Goal: Navigation & Orientation: Find specific page/section

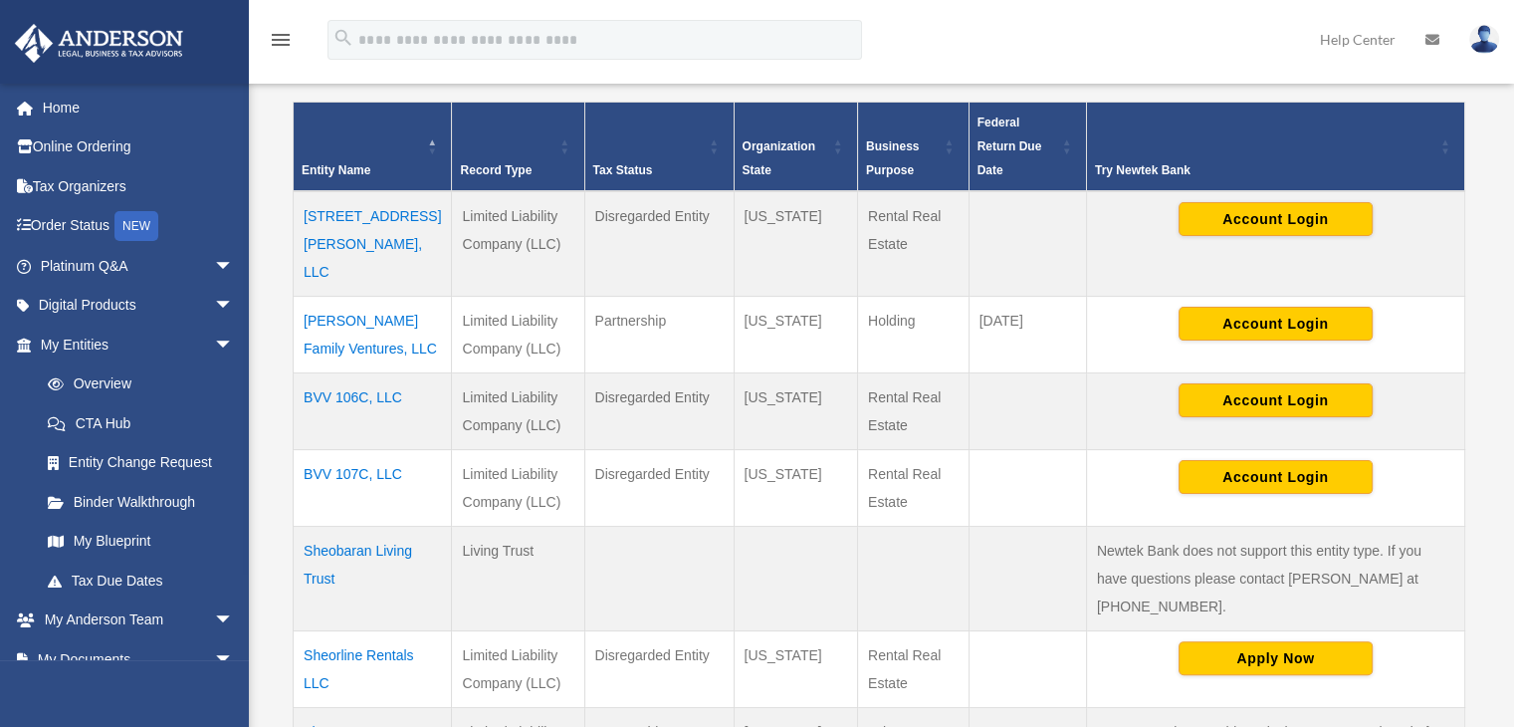
scroll to position [796, 0]
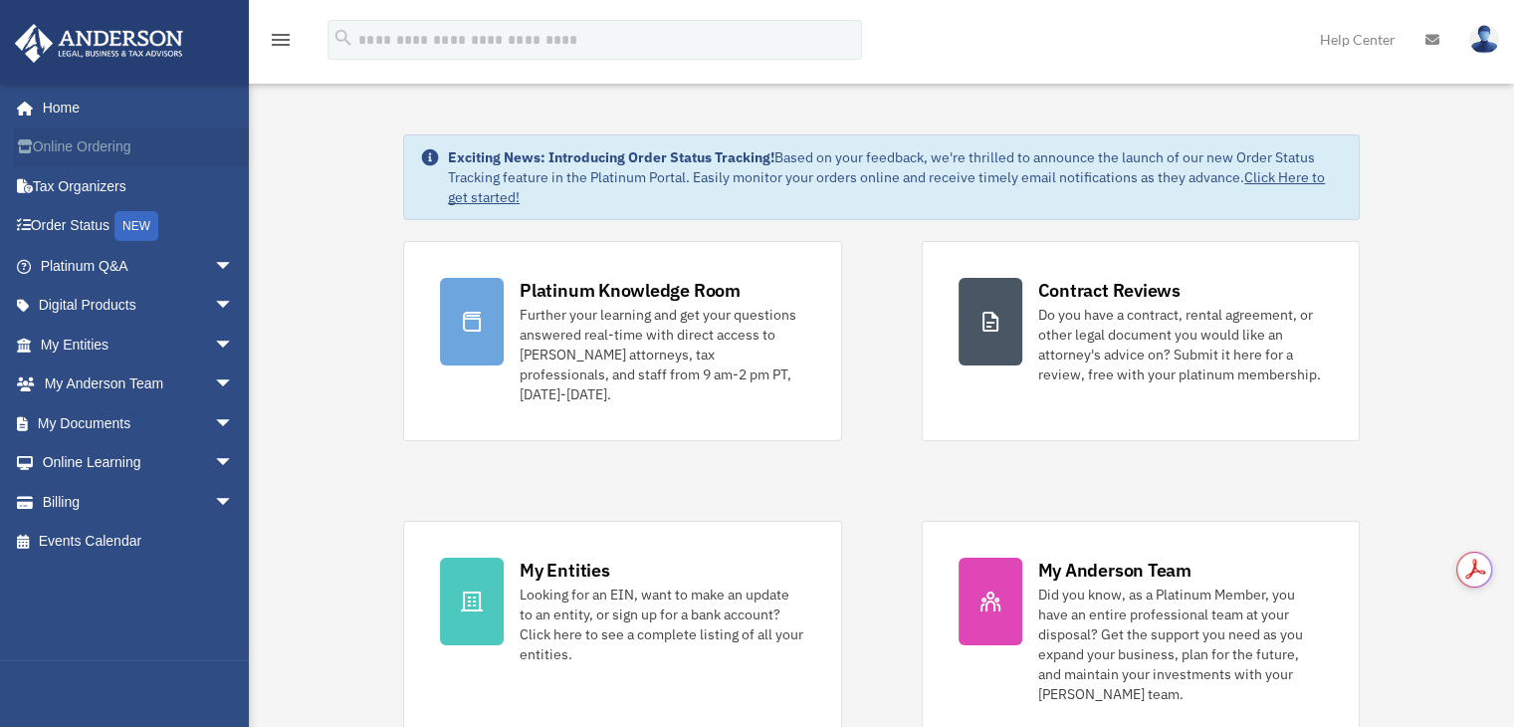
click at [71, 137] on link "Online Ordering" at bounding box center [139, 147] width 250 height 40
click at [92, 331] on link "My Entities arrow_drop_down" at bounding box center [139, 344] width 250 height 40
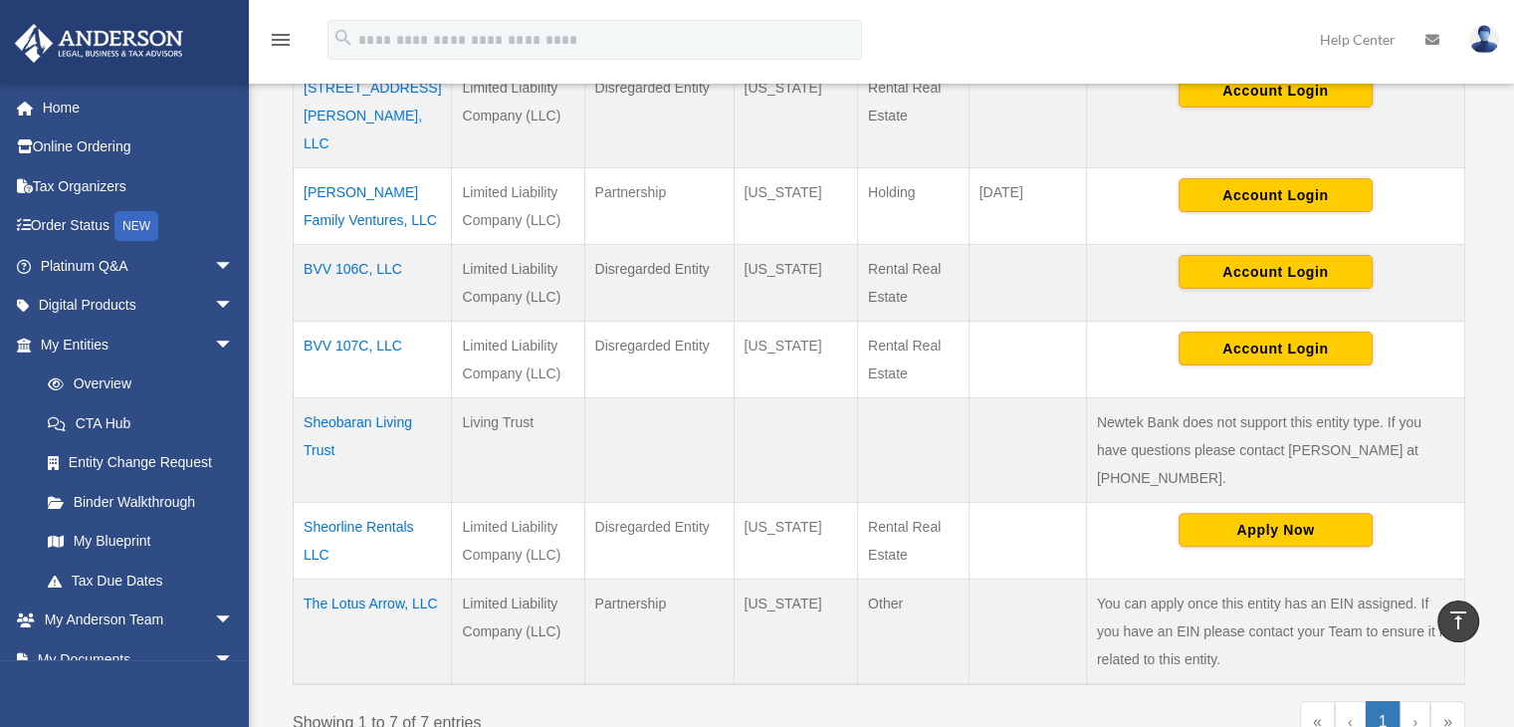
scroll to position [498, 0]
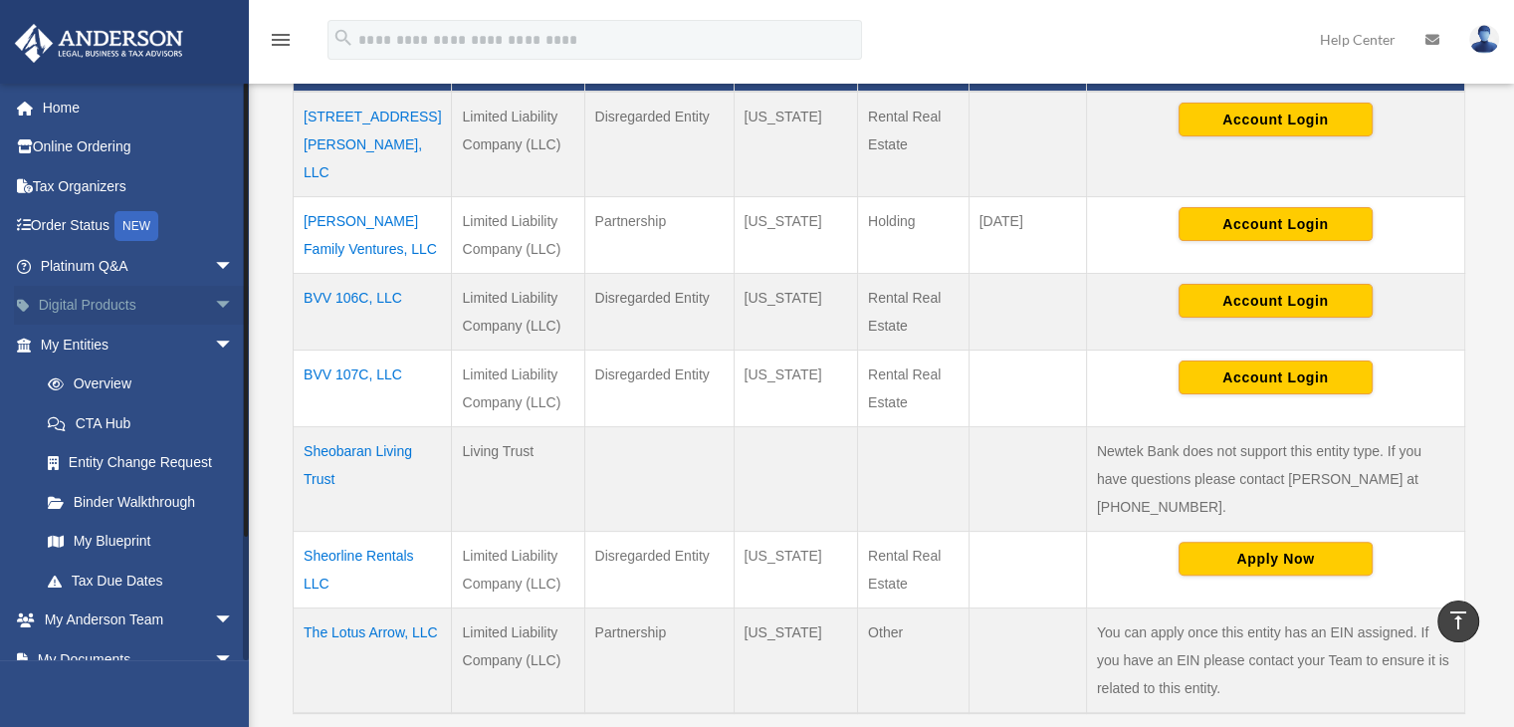
click at [183, 312] on link "Digital Products arrow_drop_down" at bounding box center [139, 306] width 250 height 40
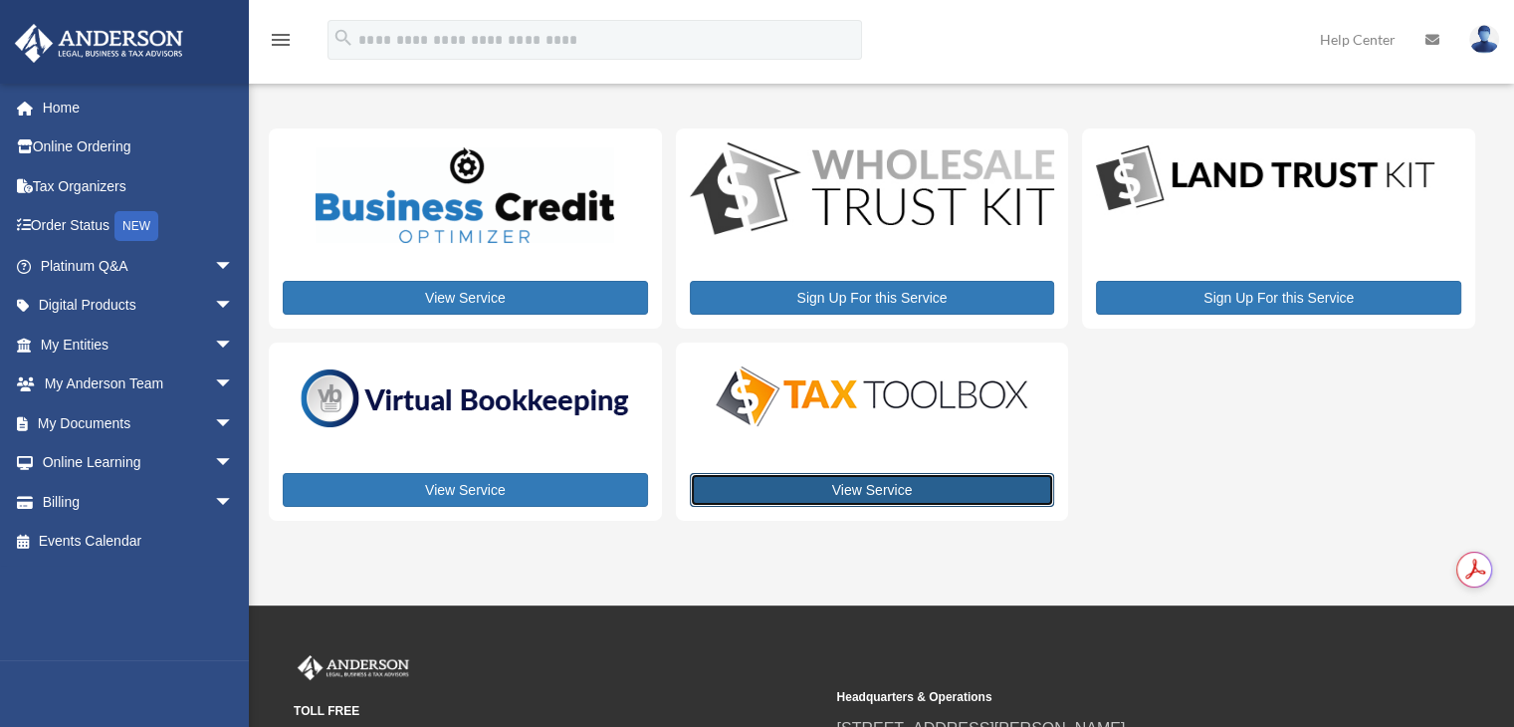
click at [902, 491] on link "View Service" at bounding box center [872, 490] width 365 height 34
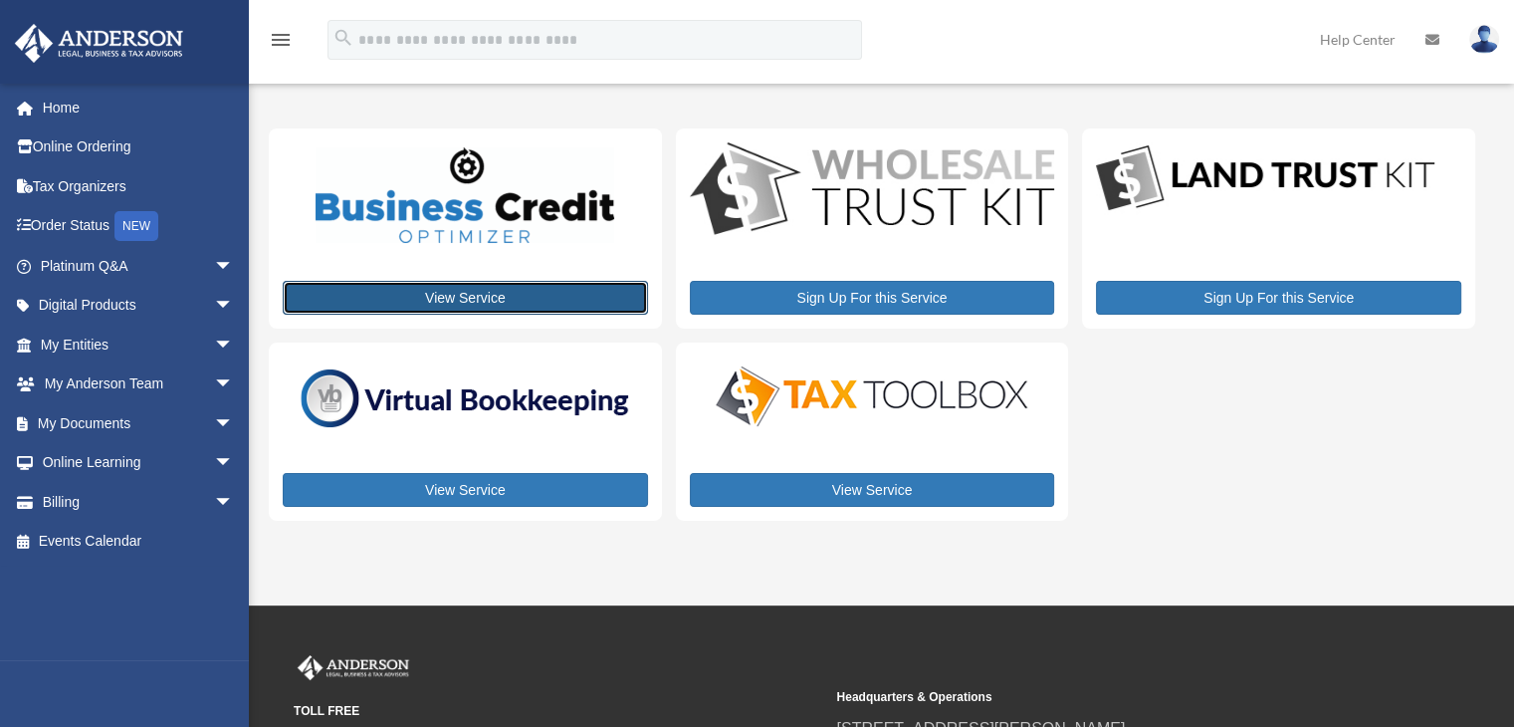
click at [592, 289] on link "View Service" at bounding box center [465, 298] width 365 height 34
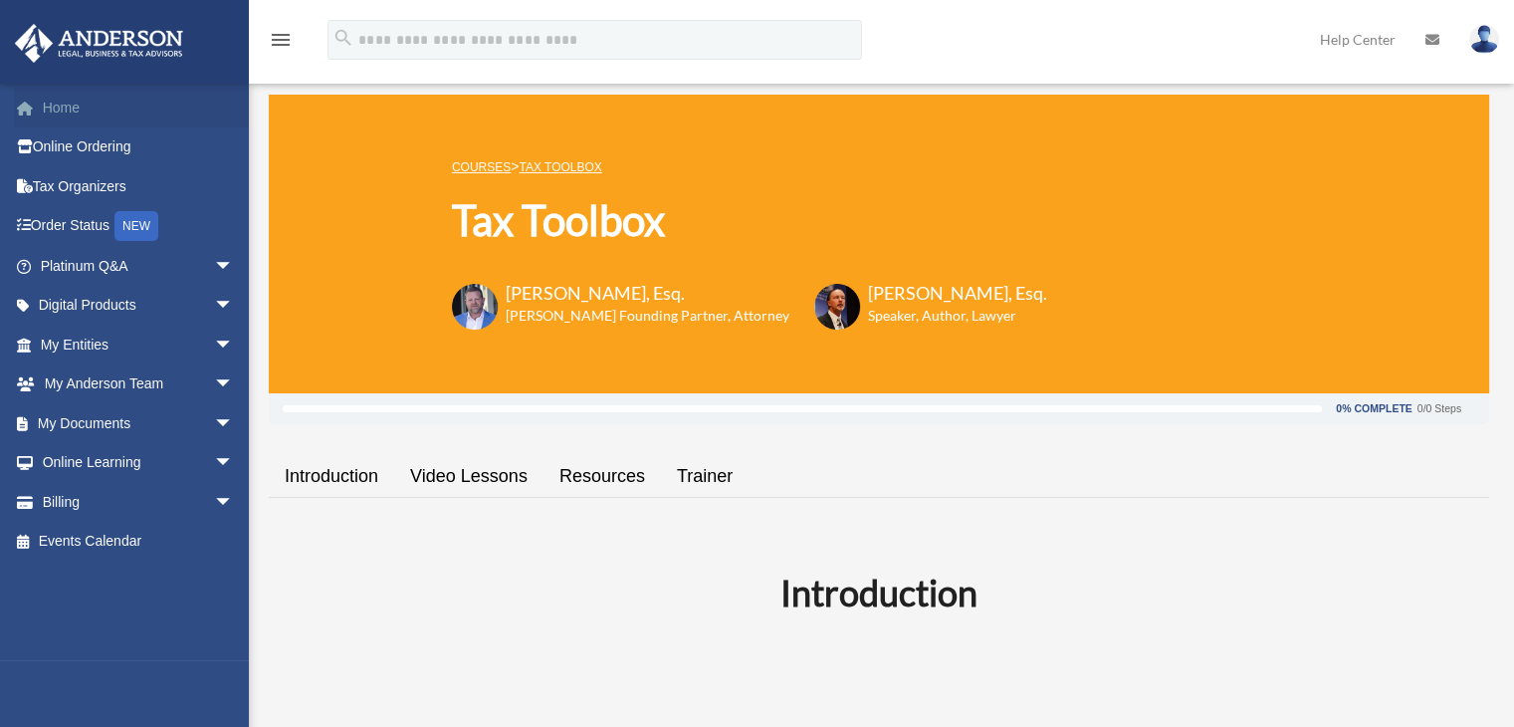
click at [40, 108] on span at bounding box center [35, 109] width 15 height 14
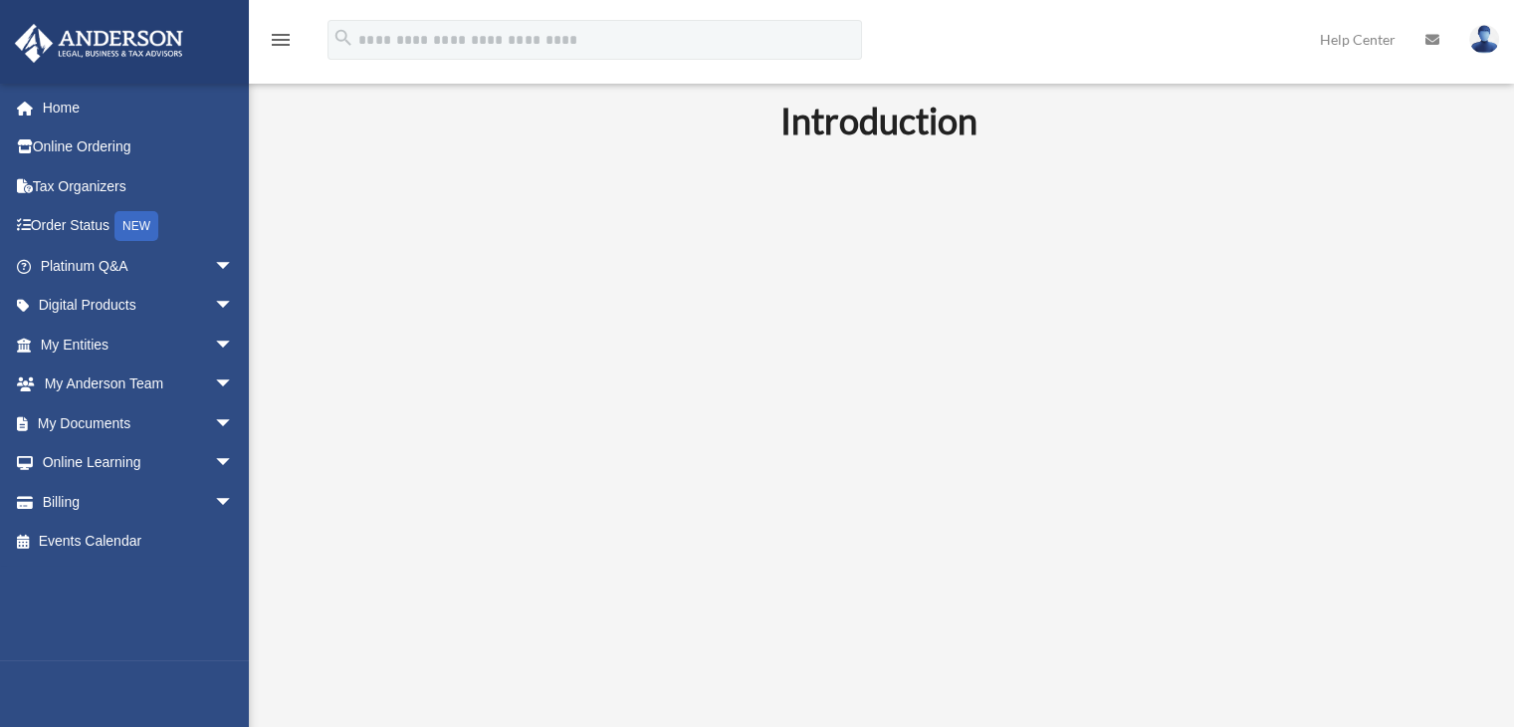
scroll to position [498, 0]
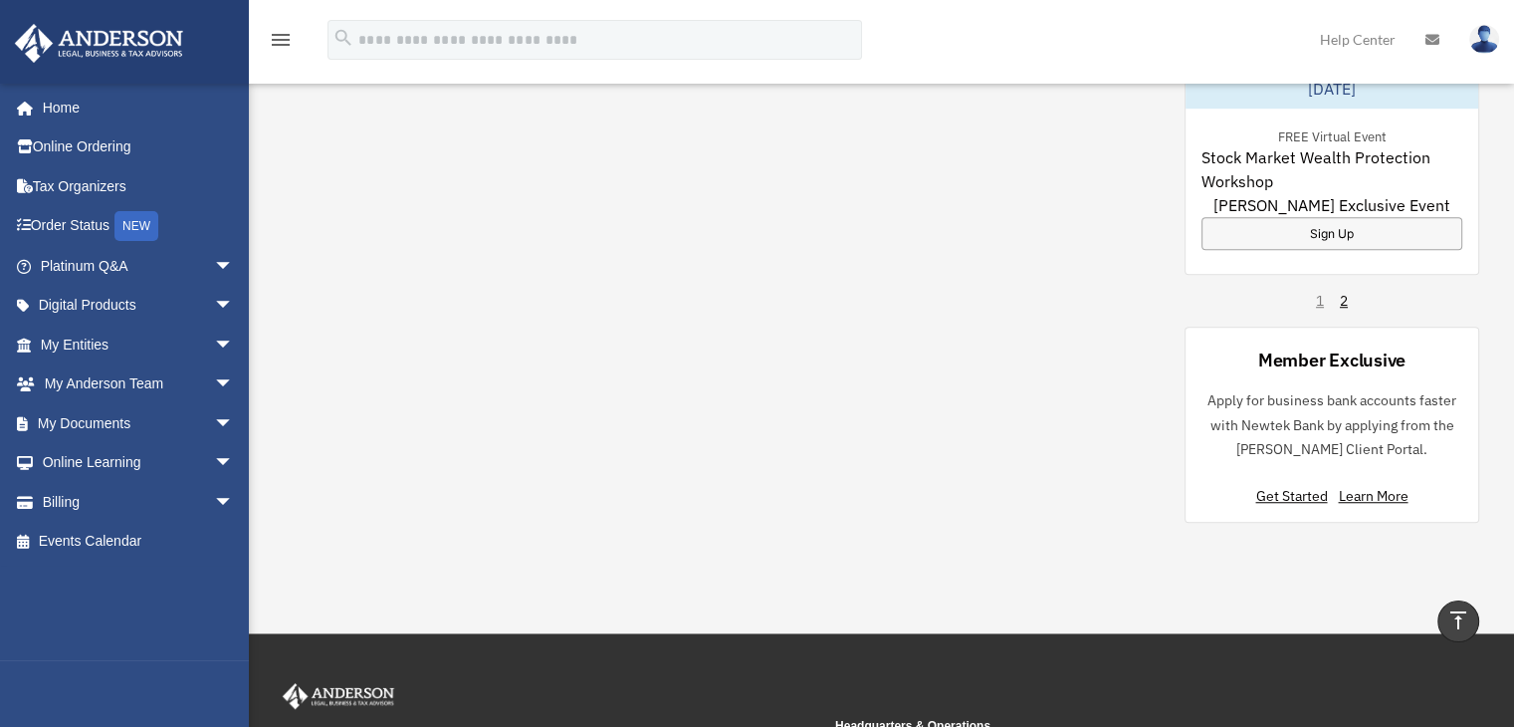
scroll to position [1493, 0]
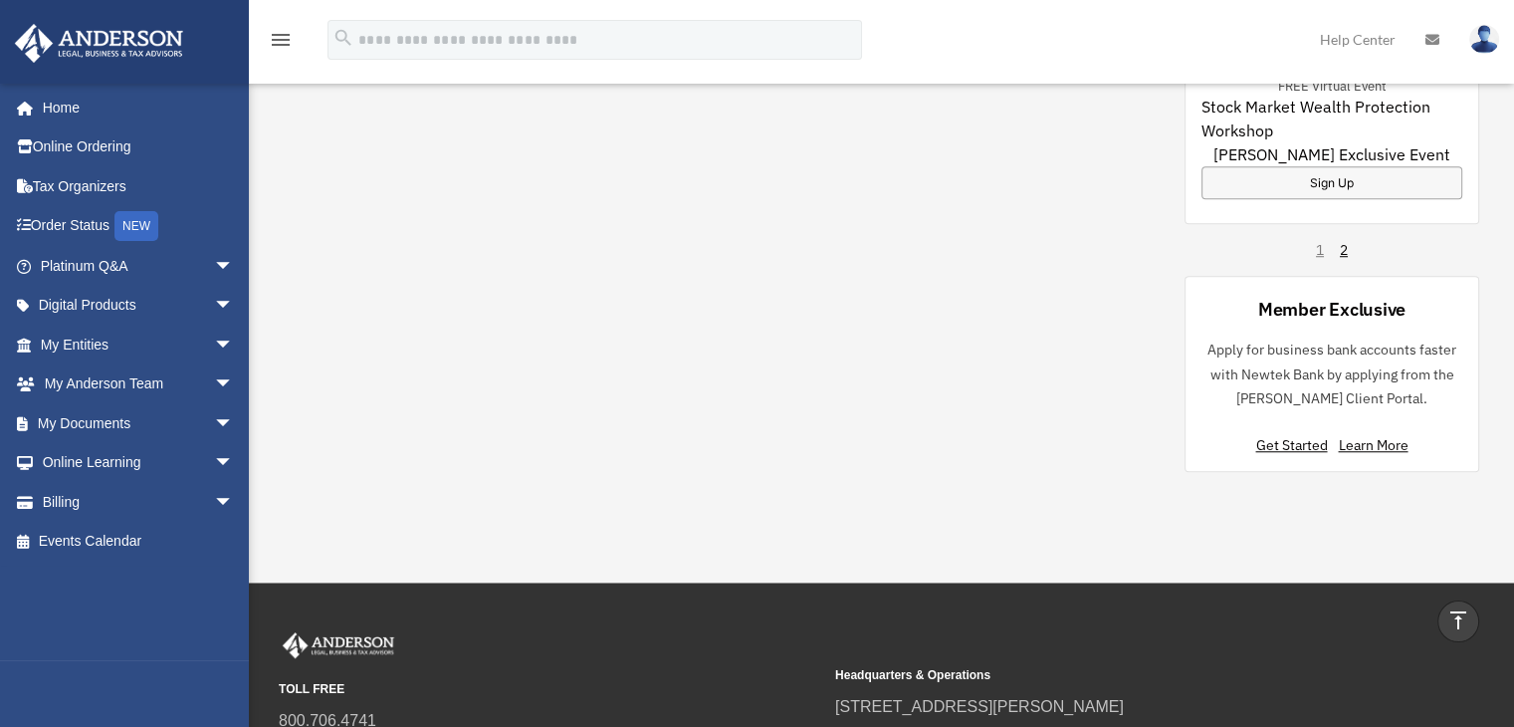
click at [1334, 240] on div "1 2" at bounding box center [1332, 250] width 32 height 20
click at [1344, 240] on link "2" at bounding box center [1344, 250] width 8 height 20
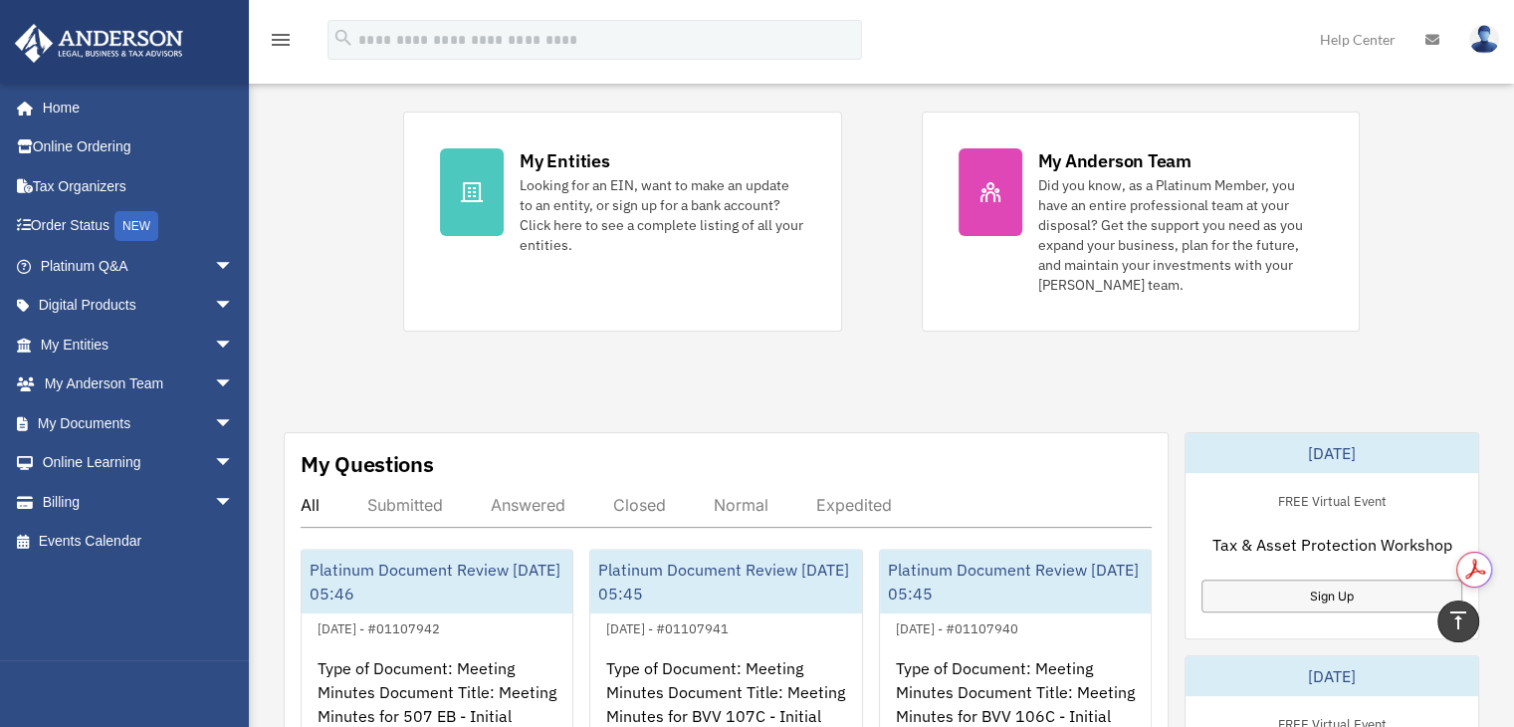
scroll to position [398, 0]
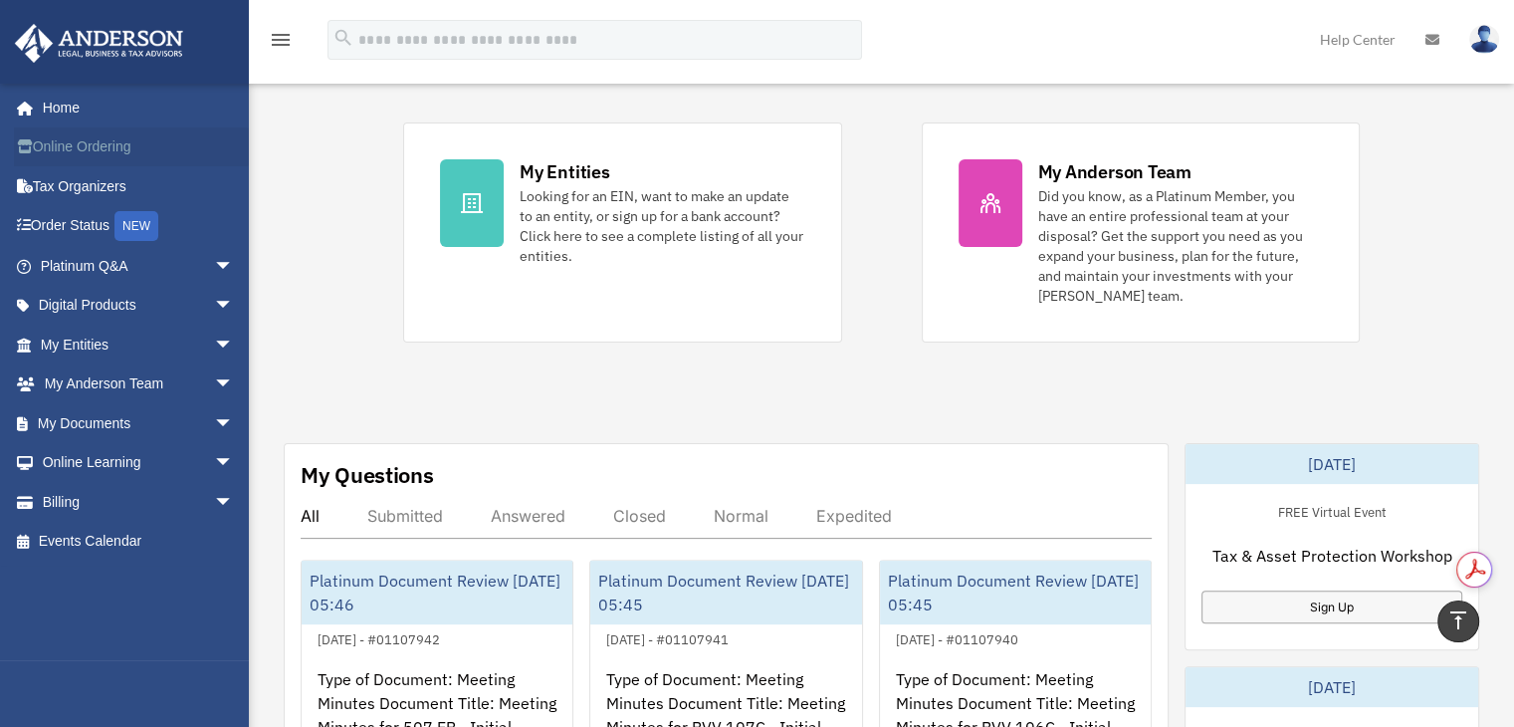
click at [88, 145] on link "Online Ordering" at bounding box center [139, 147] width 250 height 40
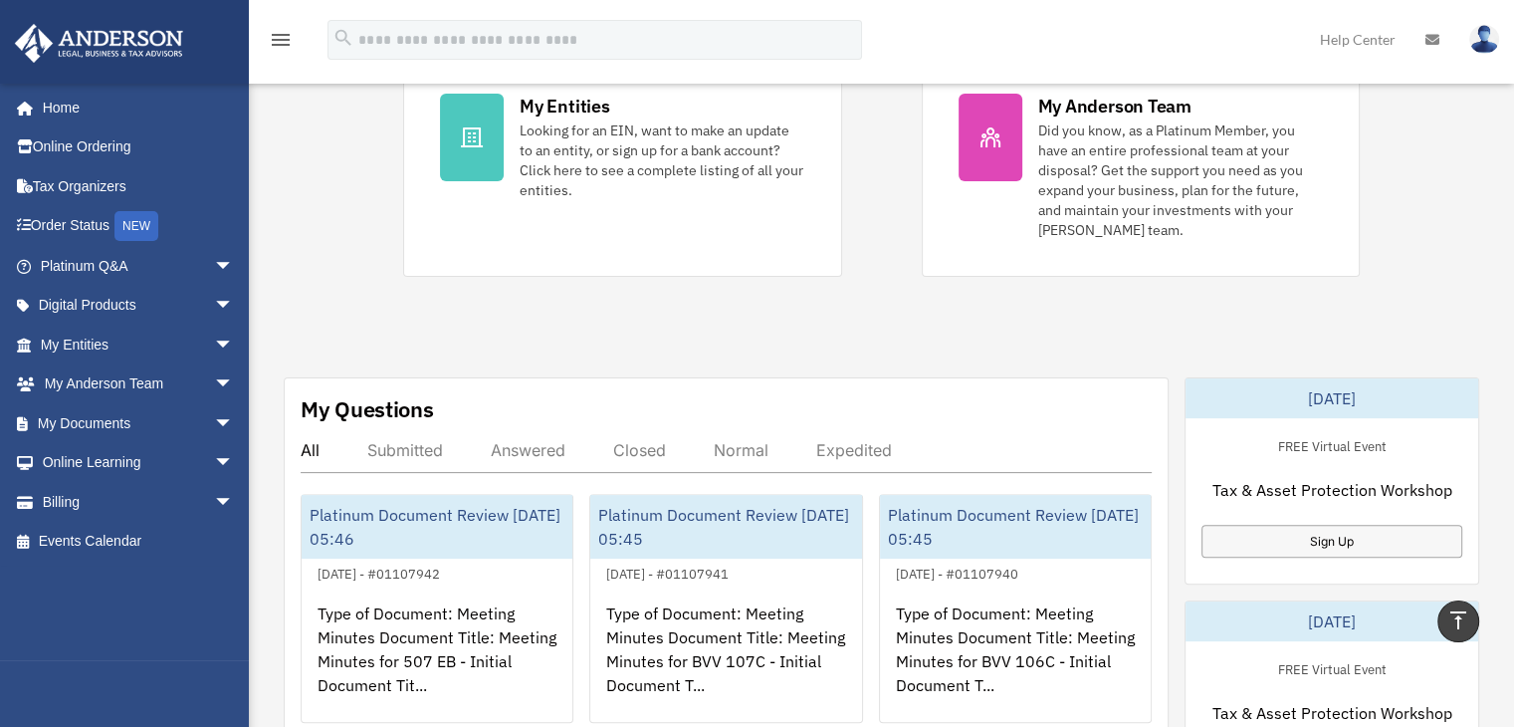
scroll to position [498, 0]
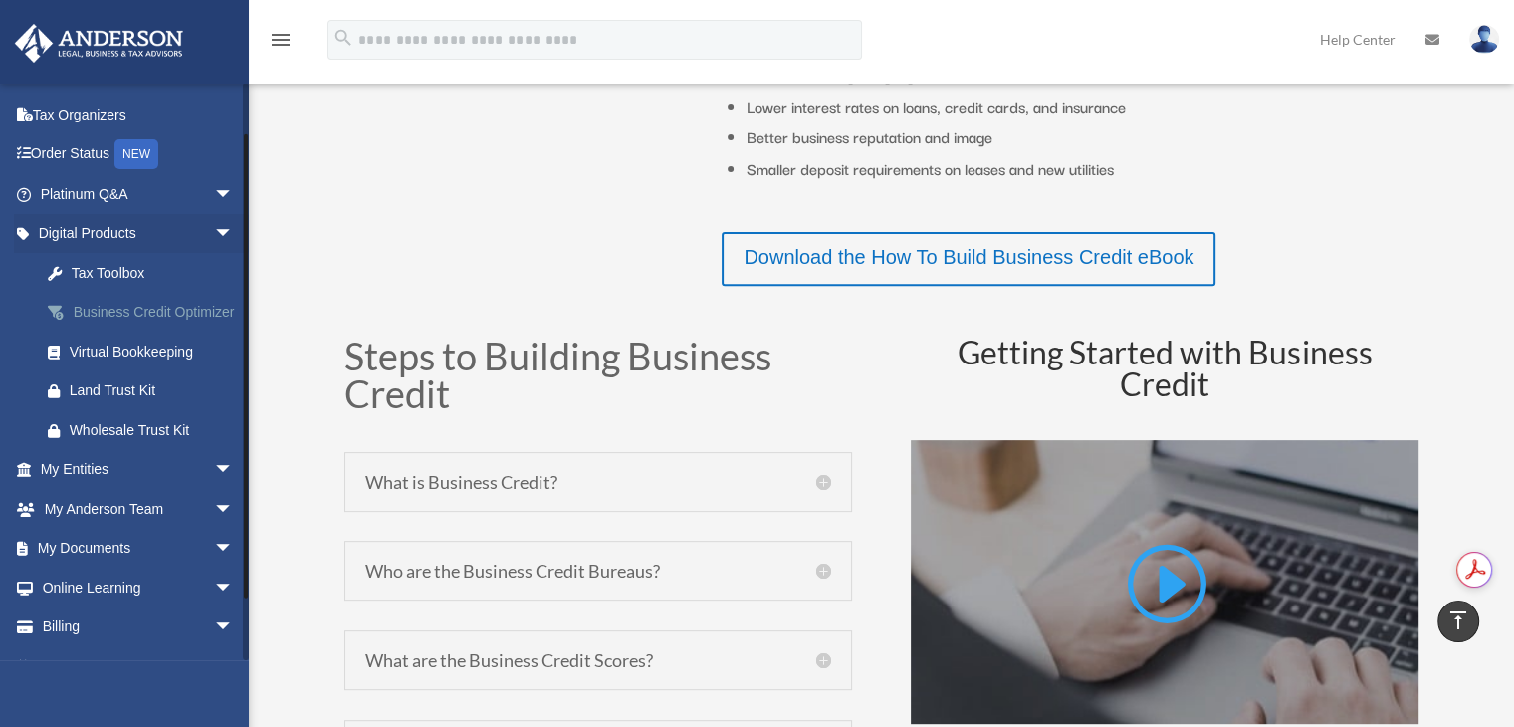
scroll to position [100, 0]
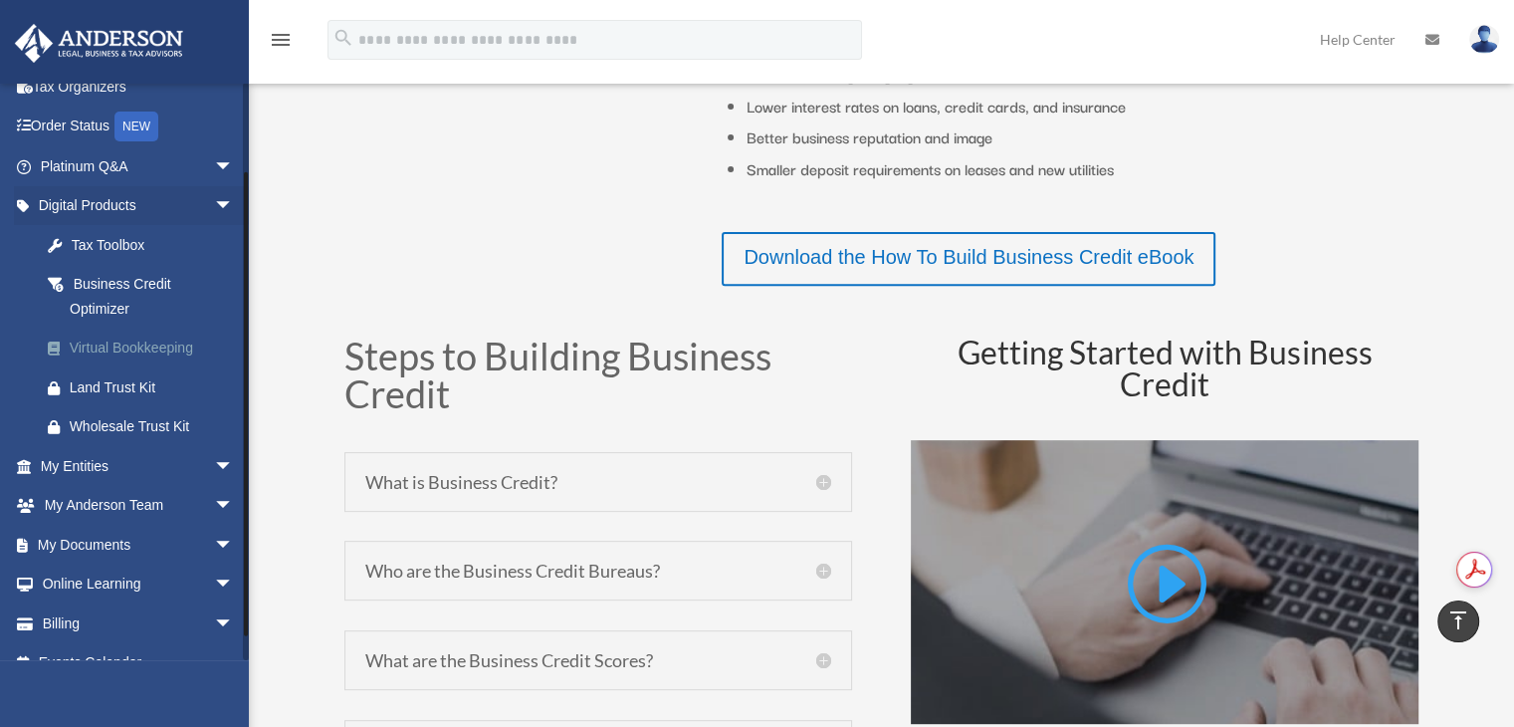
click at [108, 352] on div "Virtual Bookkeeping" at bounding box center [154, 347] width 169 height 25
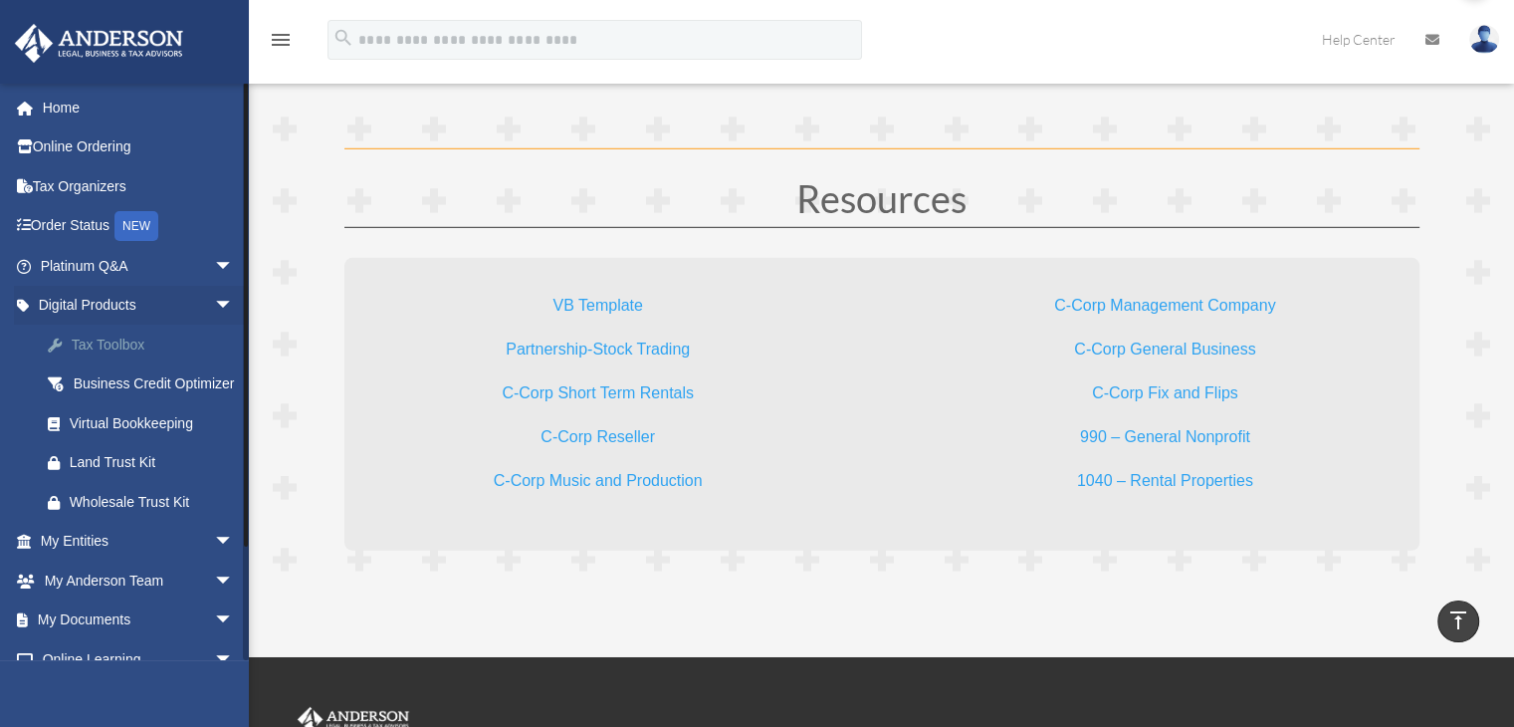
click at [107, 351] on div "Tax Toolbox" at bounding box center [154, 344] width 169 height 25
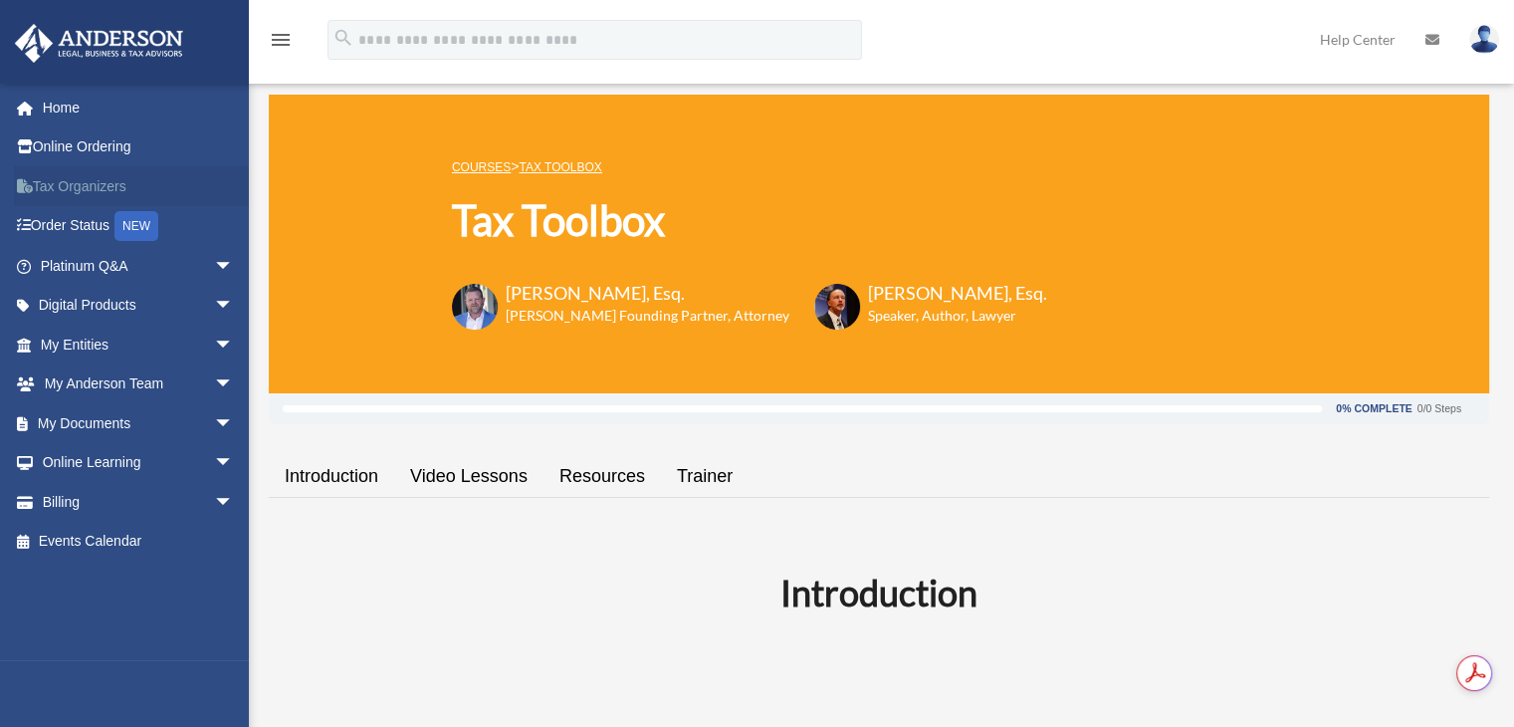
click at [73, 188] on link "Tax Organizers" at bounding box center [139, 186] width 250 height 40
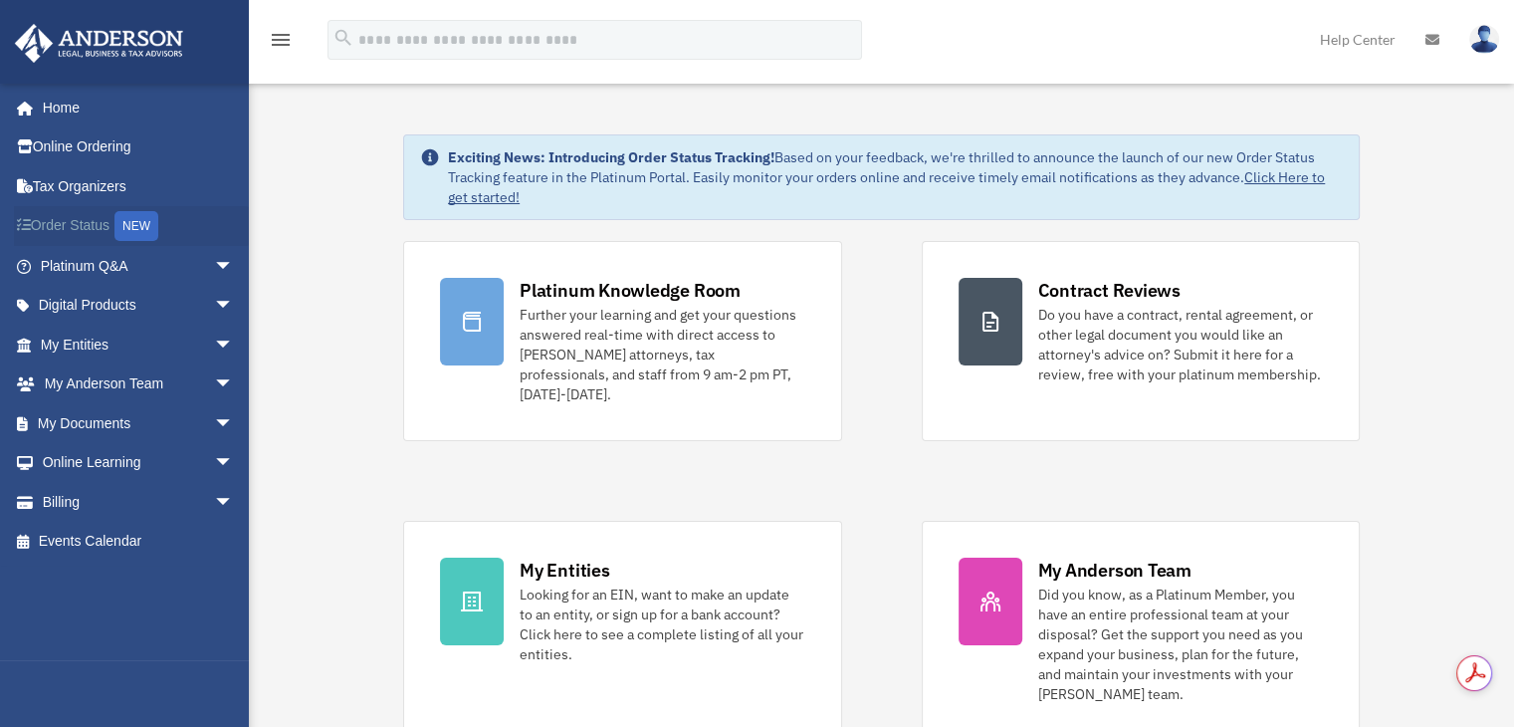
click at [96, 221] on link "Order Status NEW" at bounding box center [139, 226] width 250 height 41
click at [152, 348] on link "My Entities arrow_drop_down" at bounding box center [139, 344] width 250 height 40
click at [109, 351] on link "My Entities arrow_drop_down" at bounding box center [139, 344] width 250 height 40
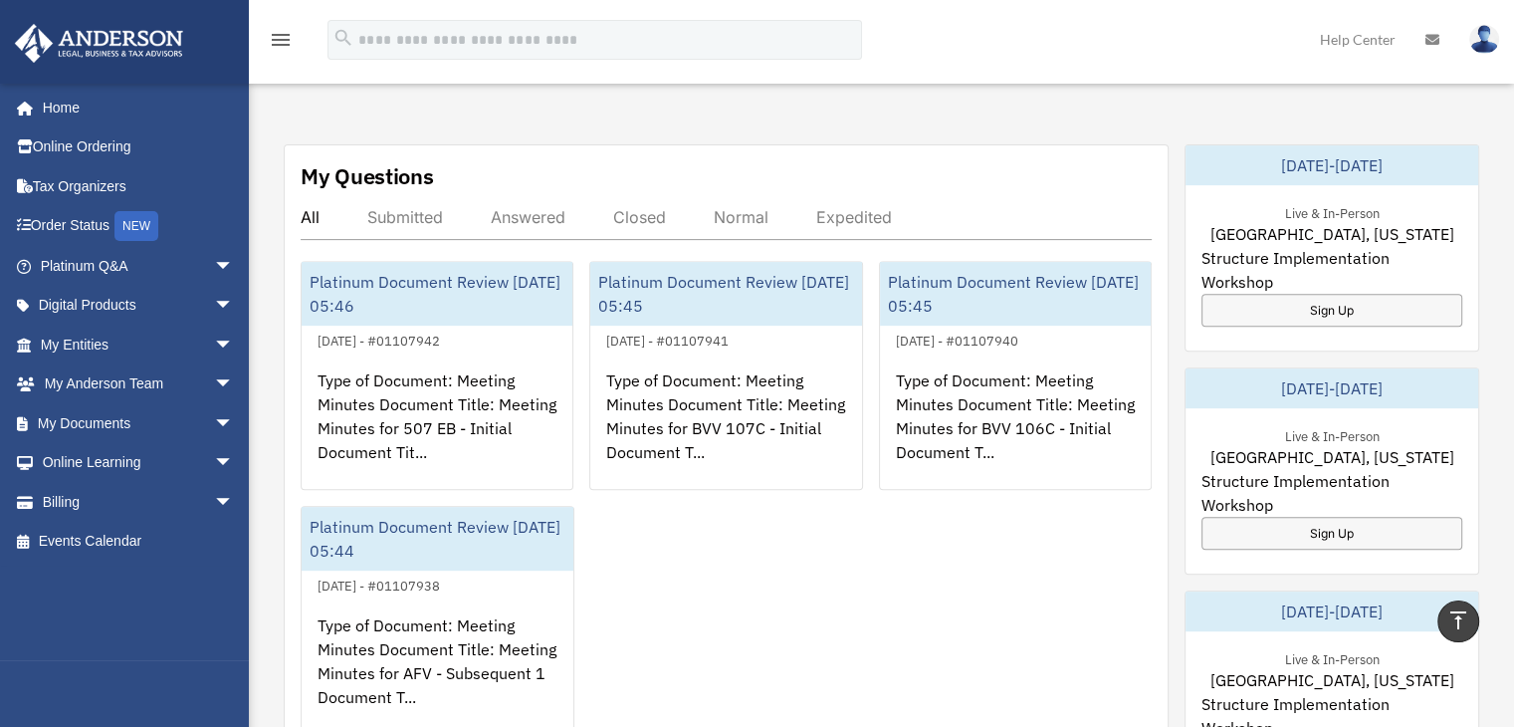
scroll to position [597, 0]
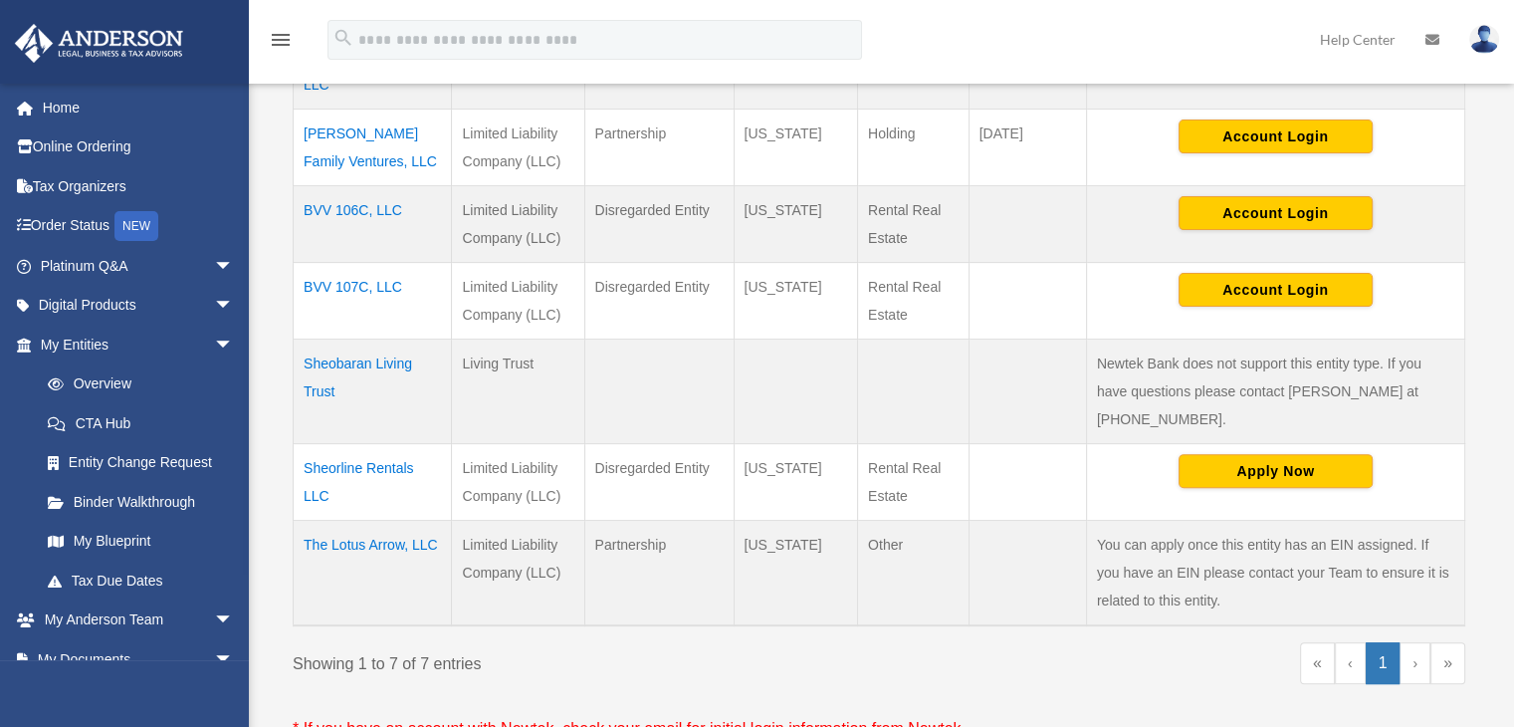
scroll to position [597, 0]
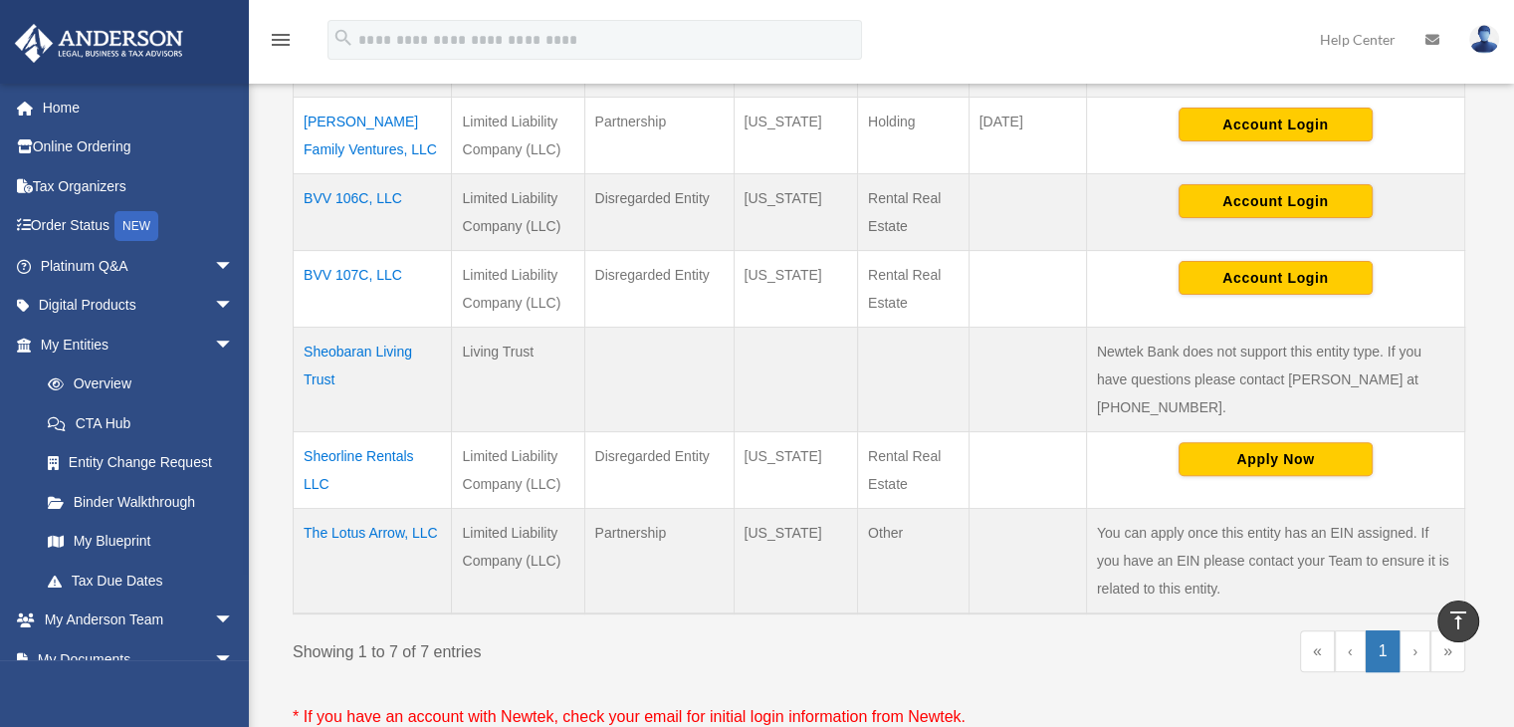
click at [338, 326] on td "Sheobaran Living Trust" at bounding box center [373, 378] width 158 height 105
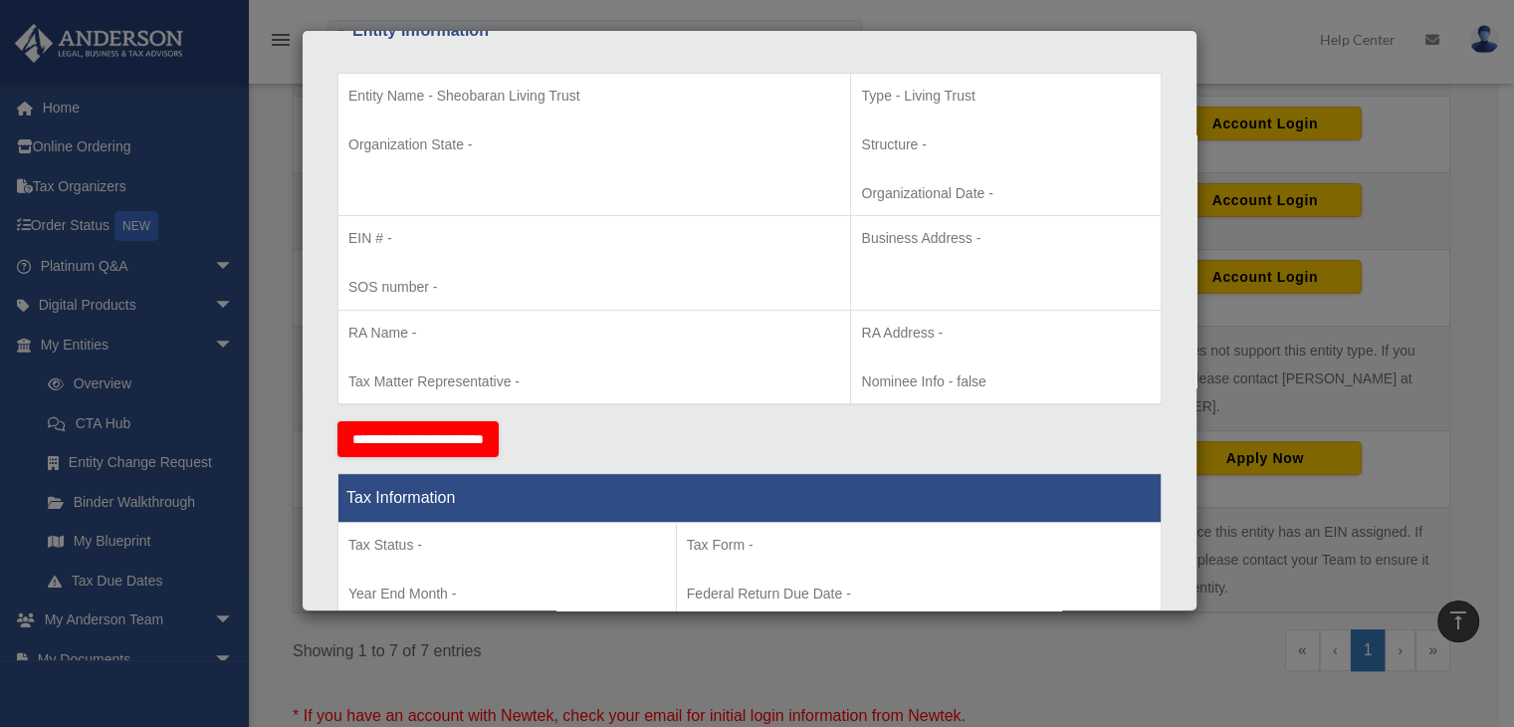
scroll to position [0, 0]
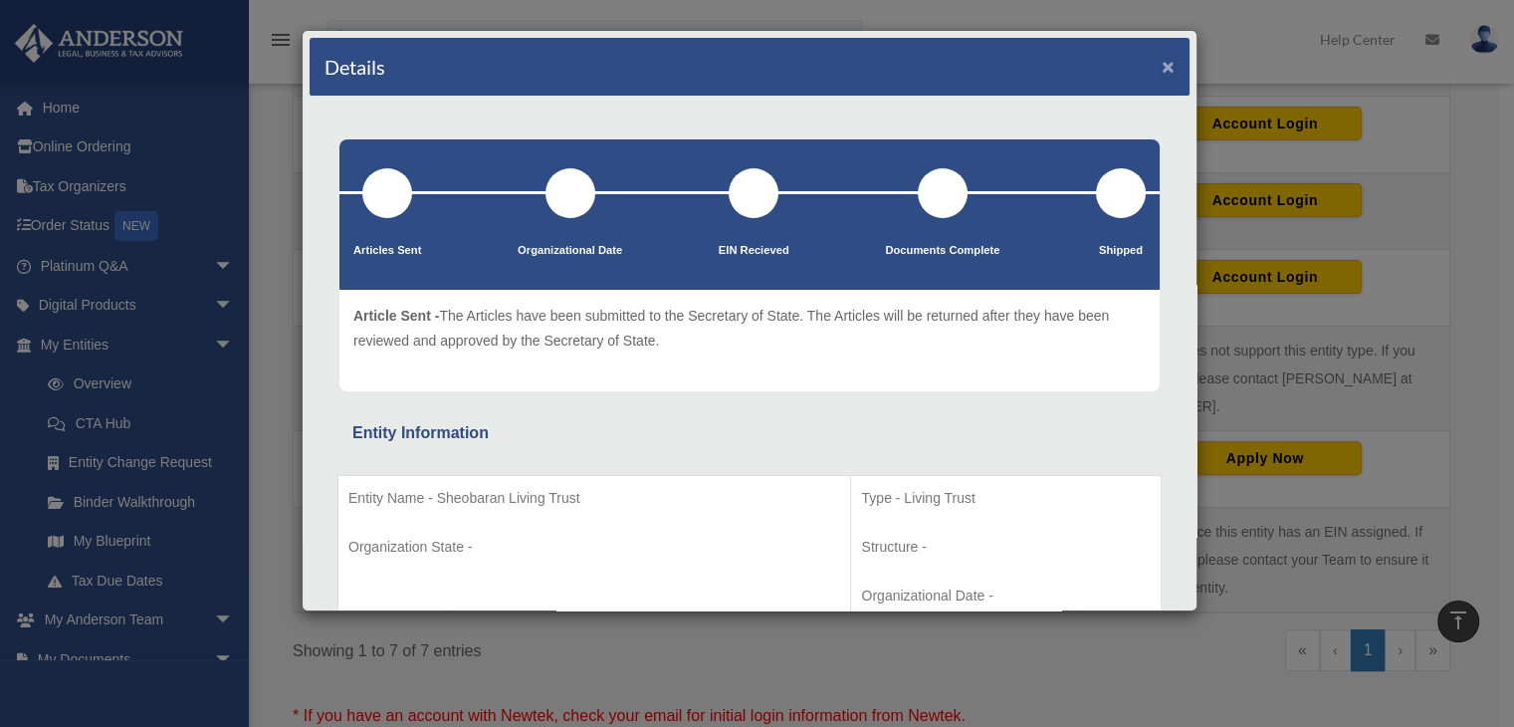
click at [1162, 69] on button "×" at bounding box center [1168, 66] width 13 height 21
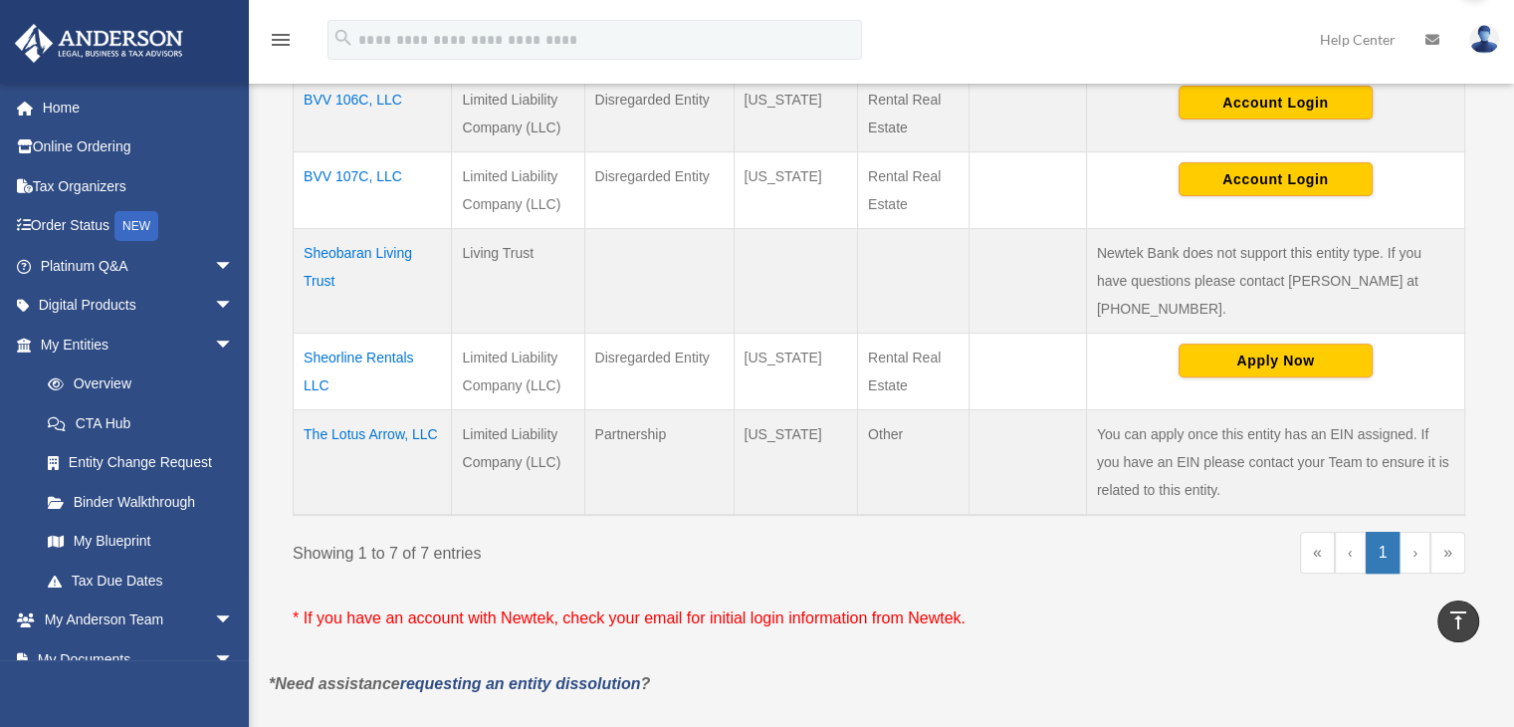
click at [1413, 532] on link "›" at bounding box center [1414, 553] width 31 height 42
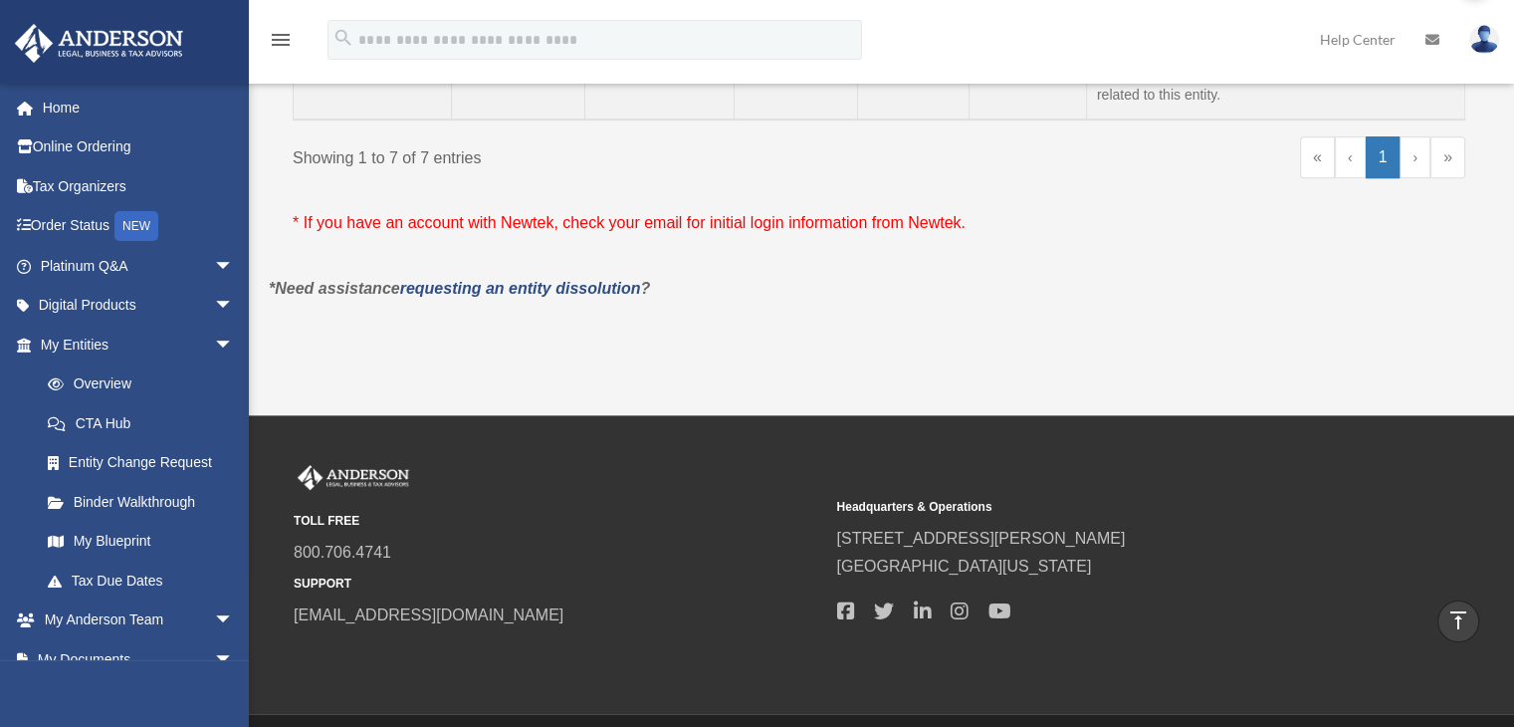
scroll to position [1094, 0]
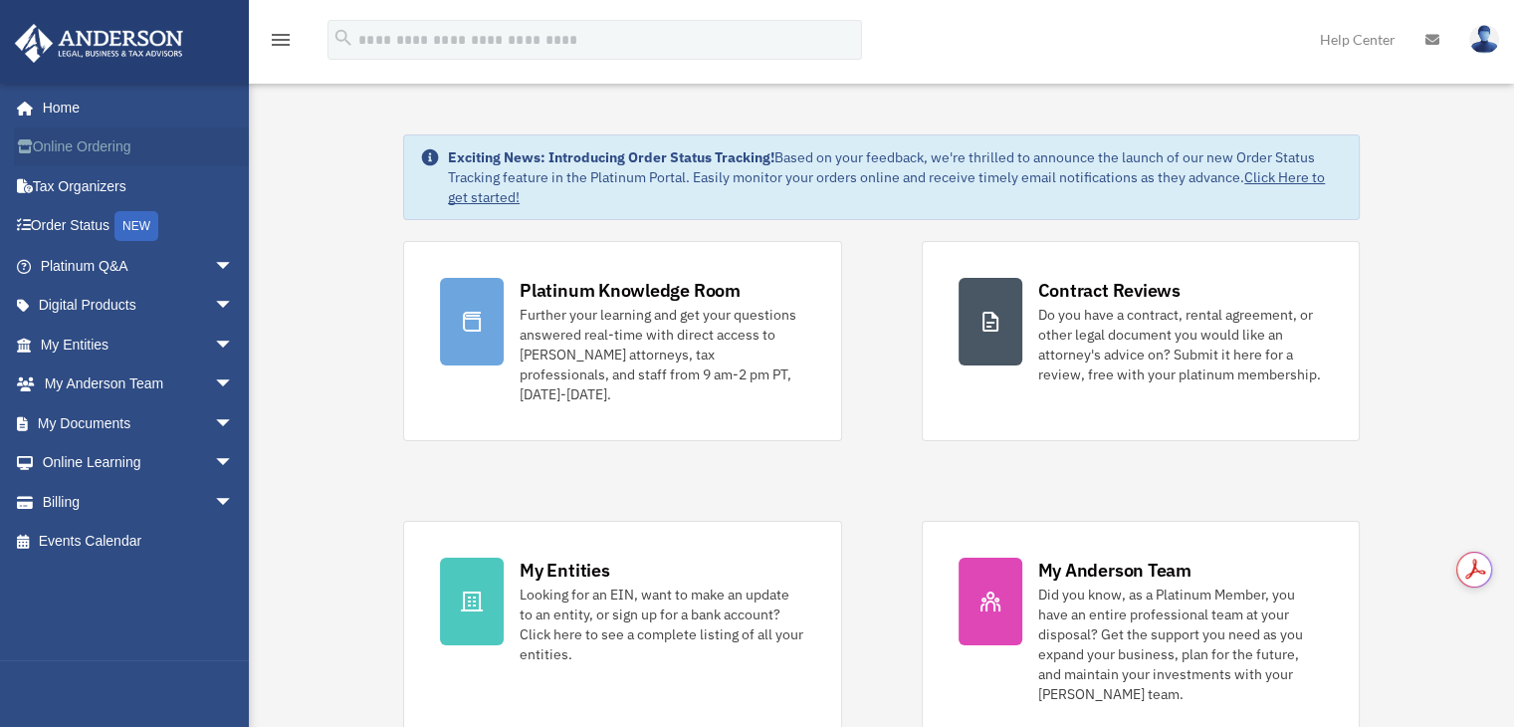
click at [86, 142] on link "Online Ordering" at bounding box center [139, 147] width 250 height 40
